Goal: Find specific page/section: Find specific page/section

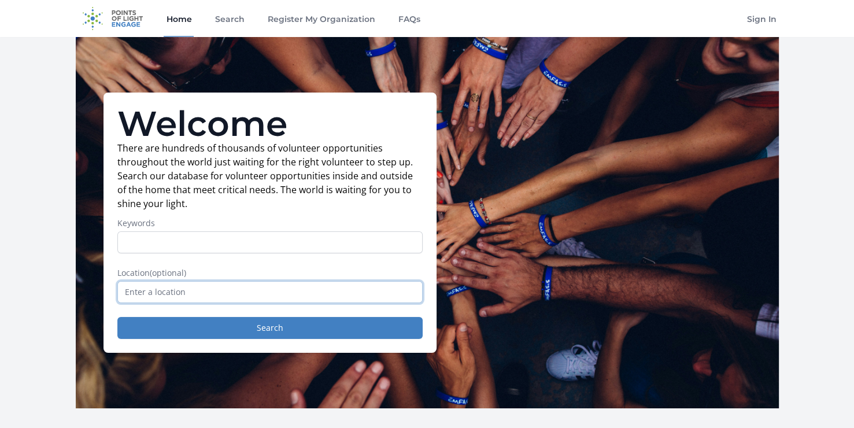
click at [150, 291] on input "text" at bounding box center [269, 292] width 305 height 22
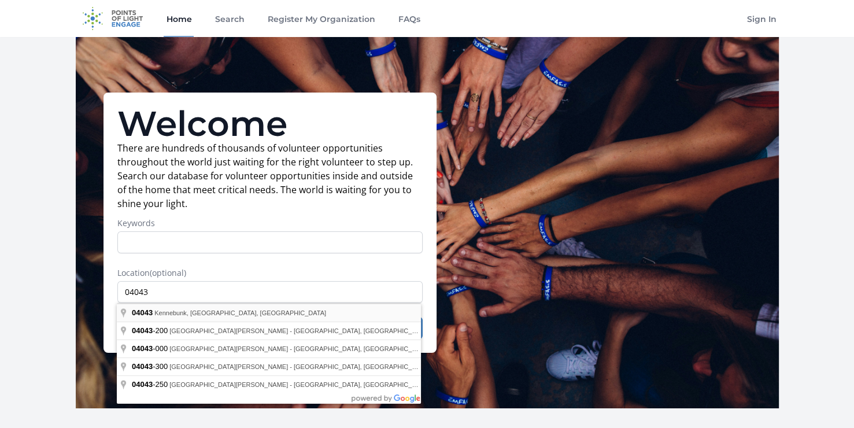
type input "Kennebunk, ME 04043, [GEOGRAPHIC_DATA]"
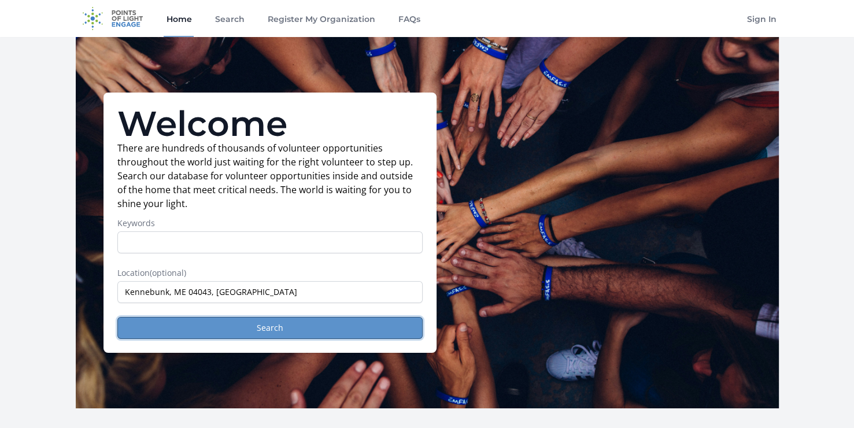
click at [284, 327] on button "Search" at bounding box center [269, 328] width 305 height 22
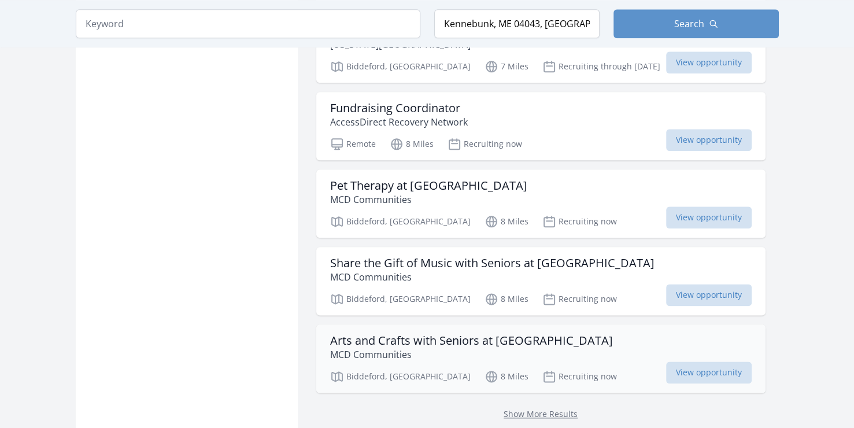
scroll to position [1388, 0]
